Goal: Task Accomplishment & Management: Manage account settings

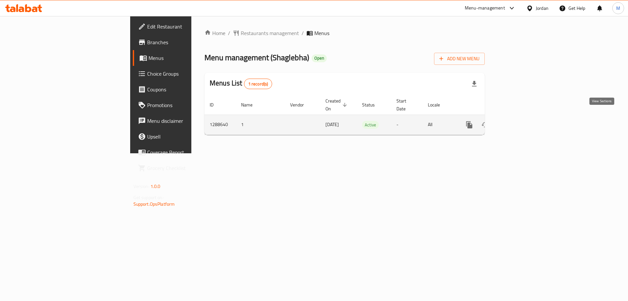
click at [521, 121] on icon "enhanced table" at bounding box center [517, 125] width 8 height 8
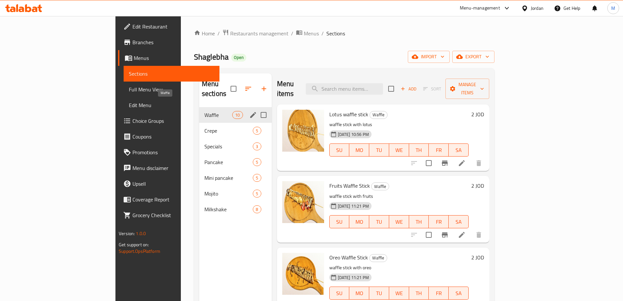
click at [205, 111] on span "Waffle" at bounding box center [219, 115] width 28 height 8
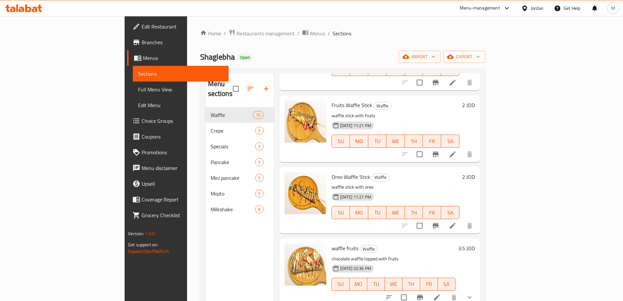
scroll to position [65, 0]
